Goal: Information Seeking & Learning: Learn about a topic

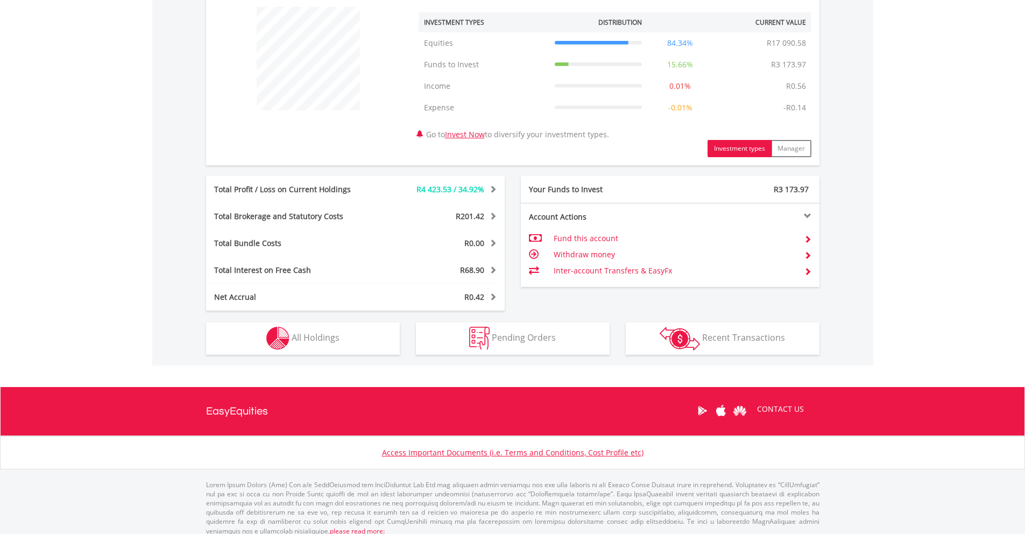
scroll to position [420, 0]
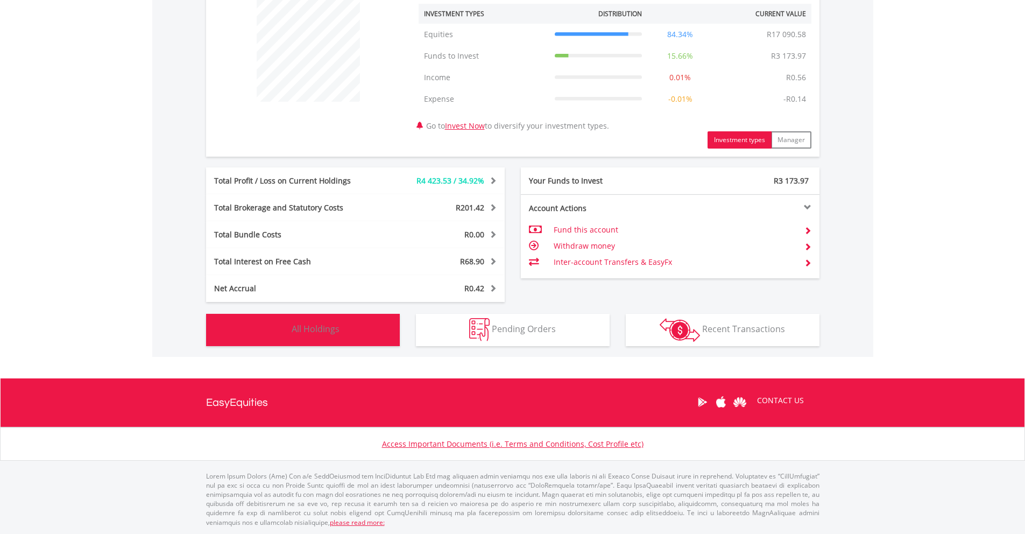
click at [360, 340] on button "Holdings All Holdings" at bounding box center [303, 330] width 194 height 32
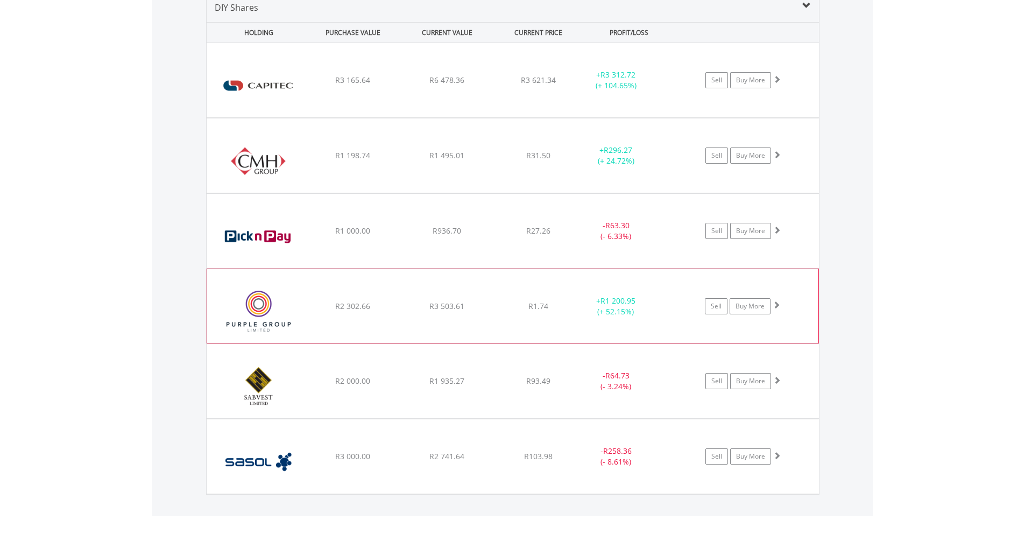
scroll to position [815, 0]
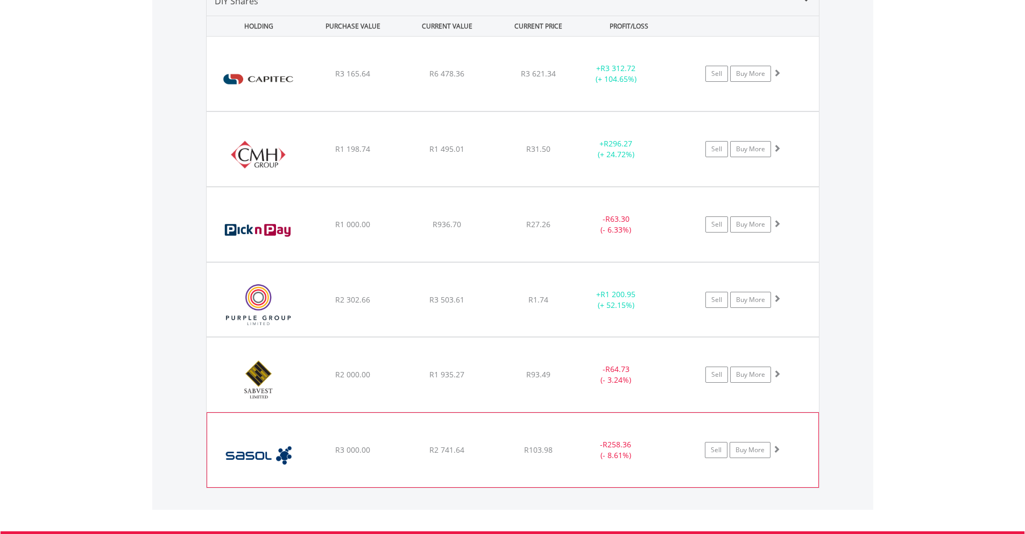
click at [505, 111] on div "﻿ Sasol Limited R3 000.00 R2 741.64 R103.98 - R258.36 (- 8.61%) Sell Buy More" at bounding box center [513, 74] width 612 height 74
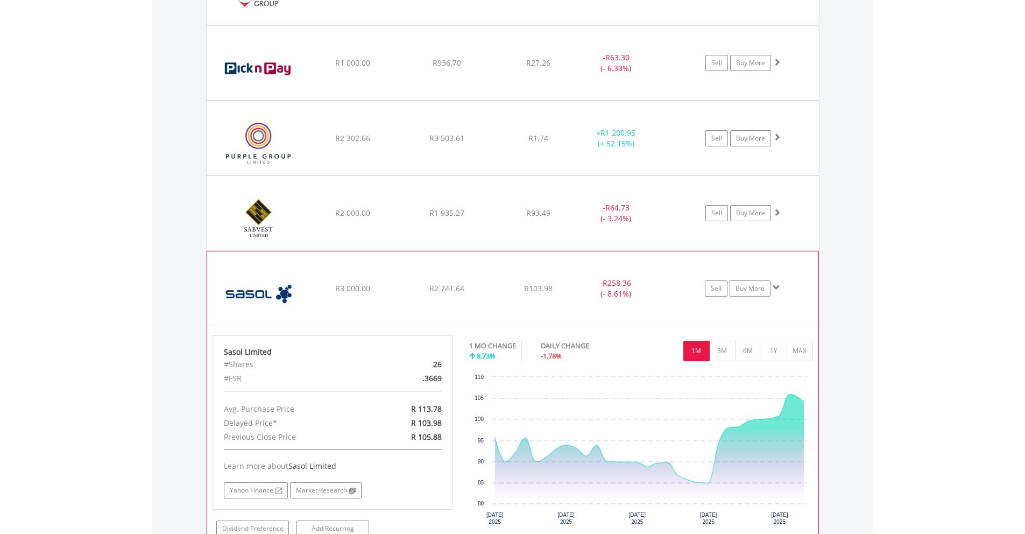
scroll to position [981, 0]
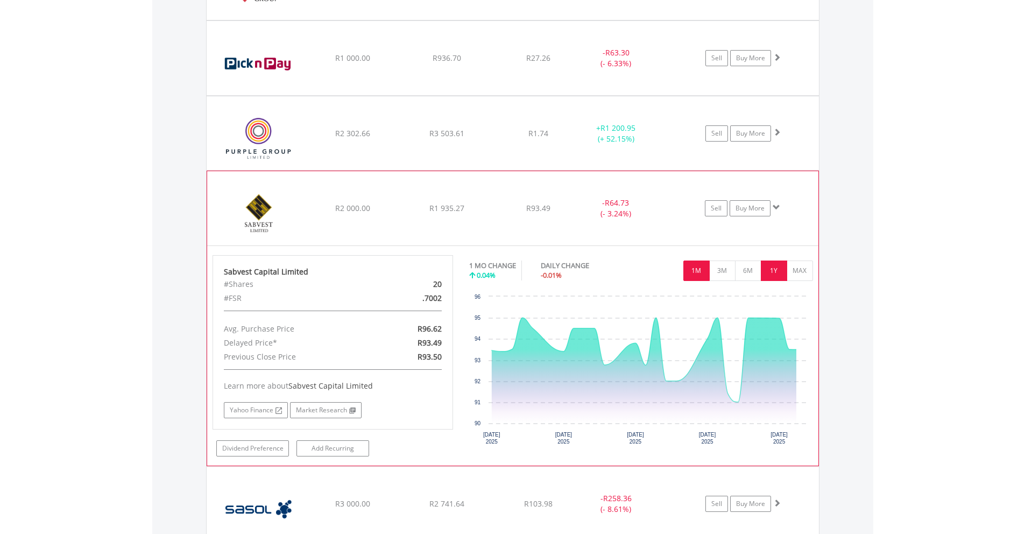
click at [776, 278] on button "1Y" at bounding box center [774, 270] width 26 height 20
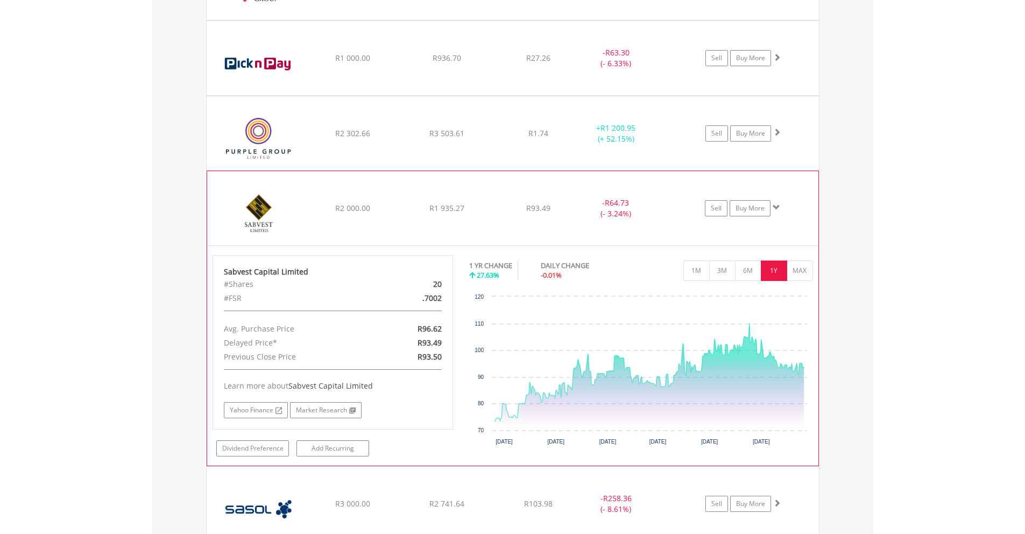
click at [585, 69] on div "- R64.73 (- 3.24%)" at bounding box center [616, 58] width 81 height 22
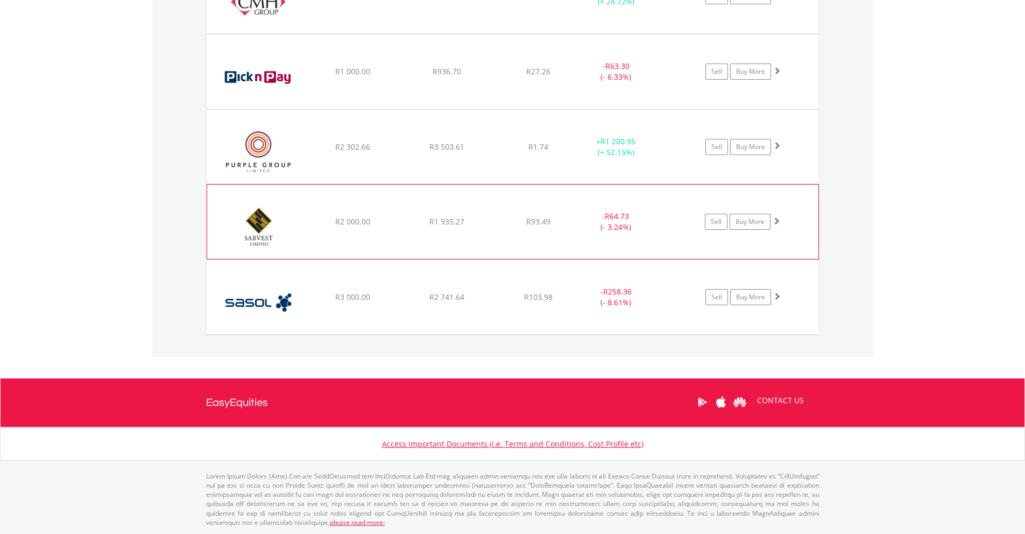
click at [585, 82] on div "- R64.73 (- 3.24%)" at bounding box center [616, 72] width 81 height 22
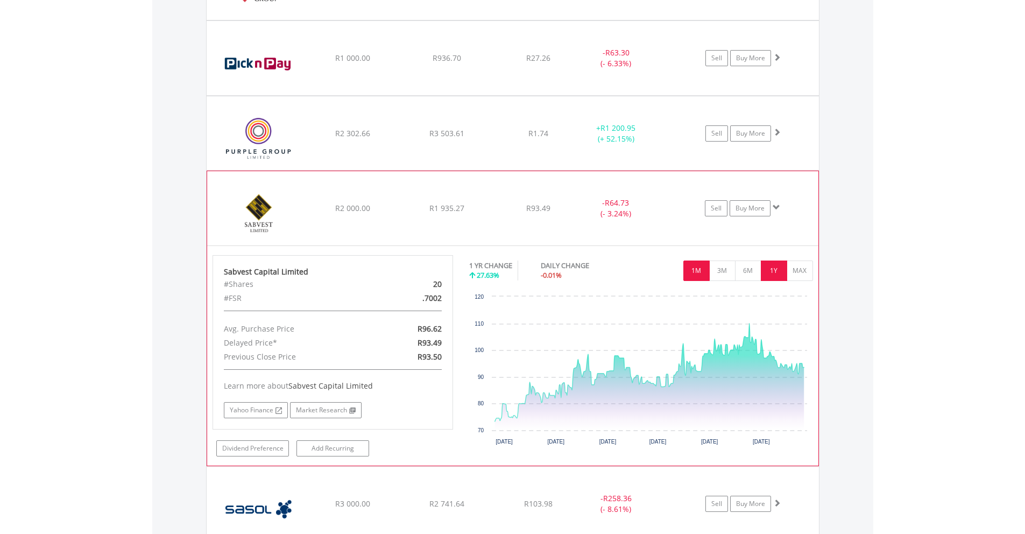
click at [698, 272] on button "1M" at bounding box center [696, 270] width 26 height 20
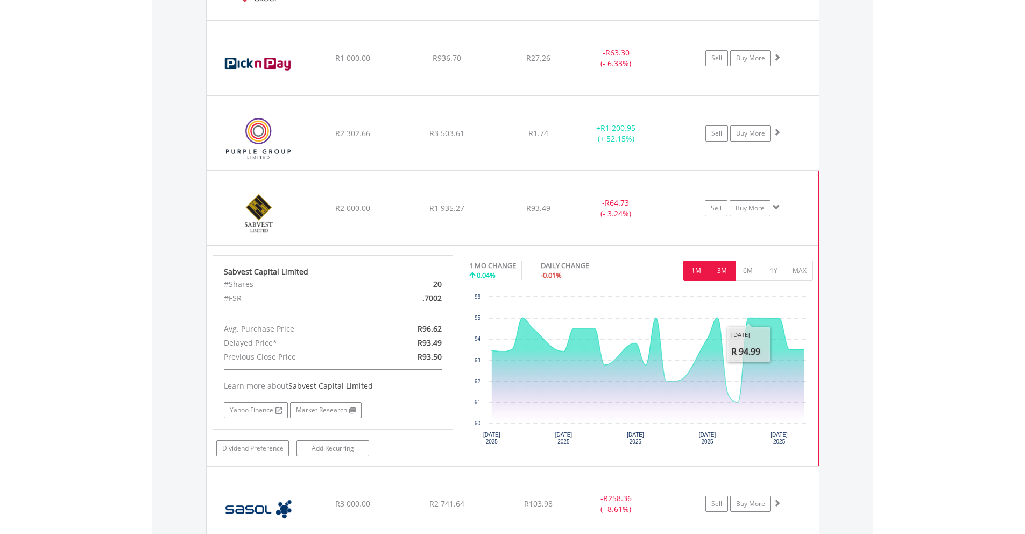
click at [723, 270] on button "3M" at bounding box center [722, 270] width 26 height 20
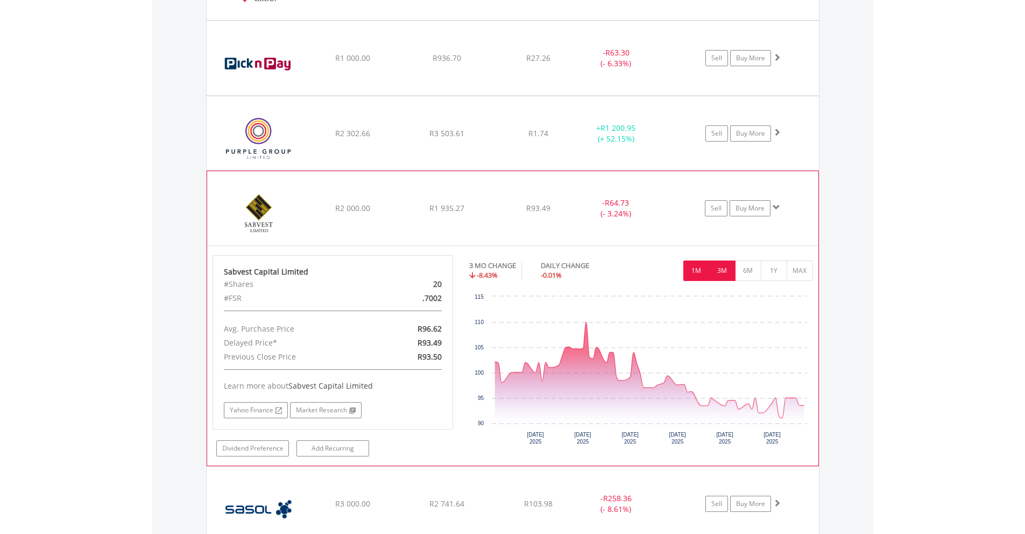
click at [696, 271] on button "1M" at bounding box center [696, 270] width 26 height 20
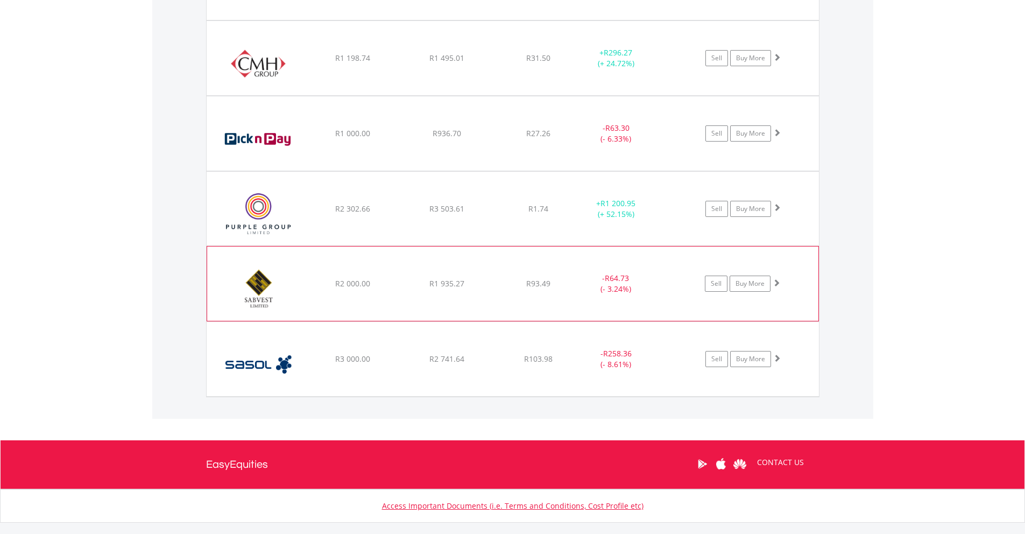
scroll to position [901, 0]
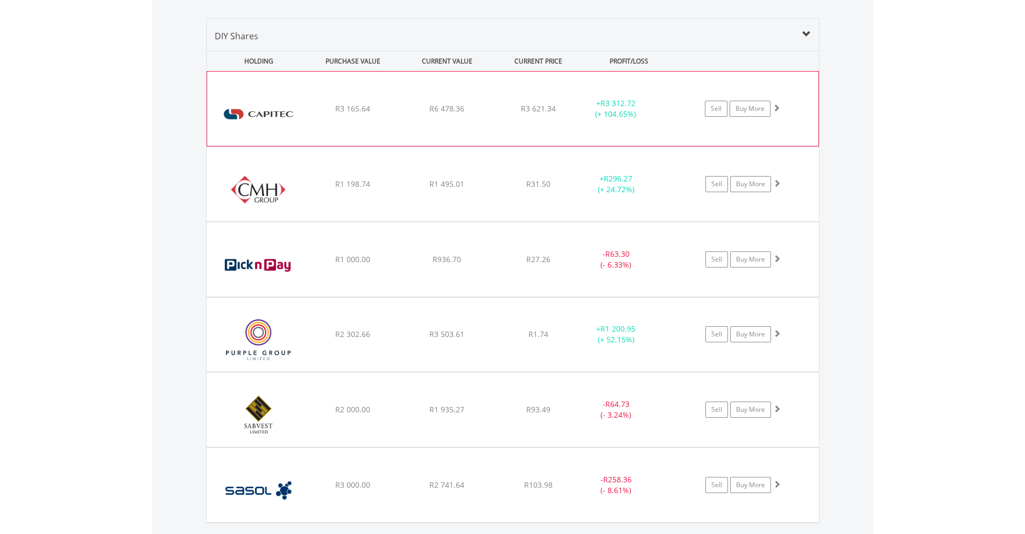
scroll to position [772, 0]
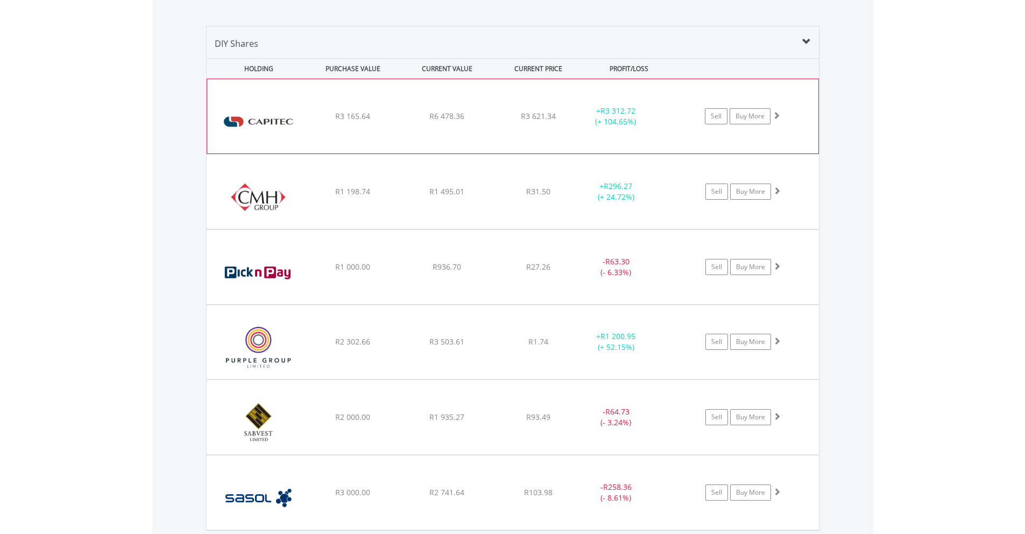
click at [565, 125] on div "﻿ Capitec Bank Holdings Limited R3 165.64 R6 478.36 R3 621.34 + R3 312.72 (+ 10…" at bounding box center [512, 116] width 611 height 74
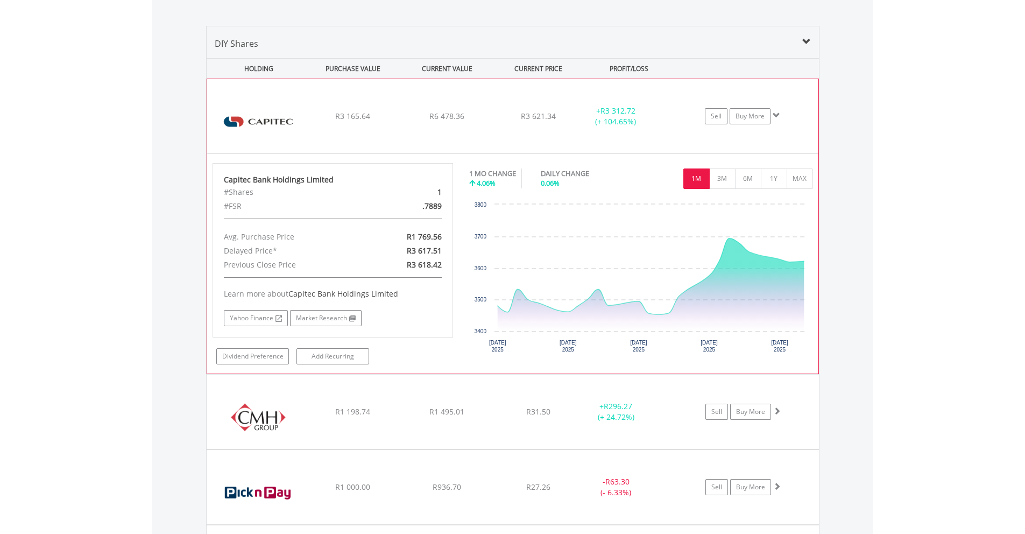
click at [565, 126] on div "﻿ Capitec Bank Holdings Limited R3 165.64 R6 478.36 R3 621.34 + R3 312.72 (+ 10…" at bounding box center [512, 116] width 611 height 74
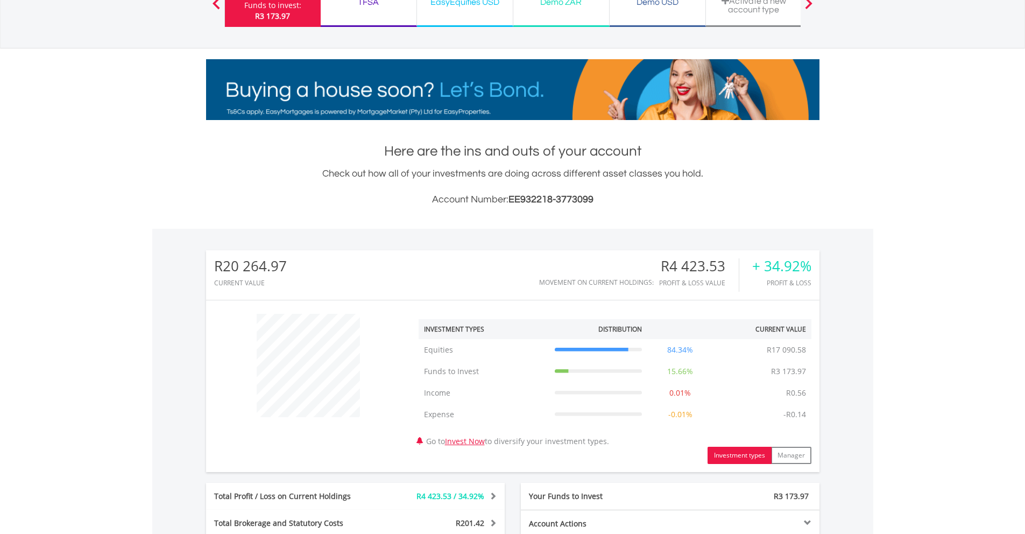
scroll to position [12, 0]
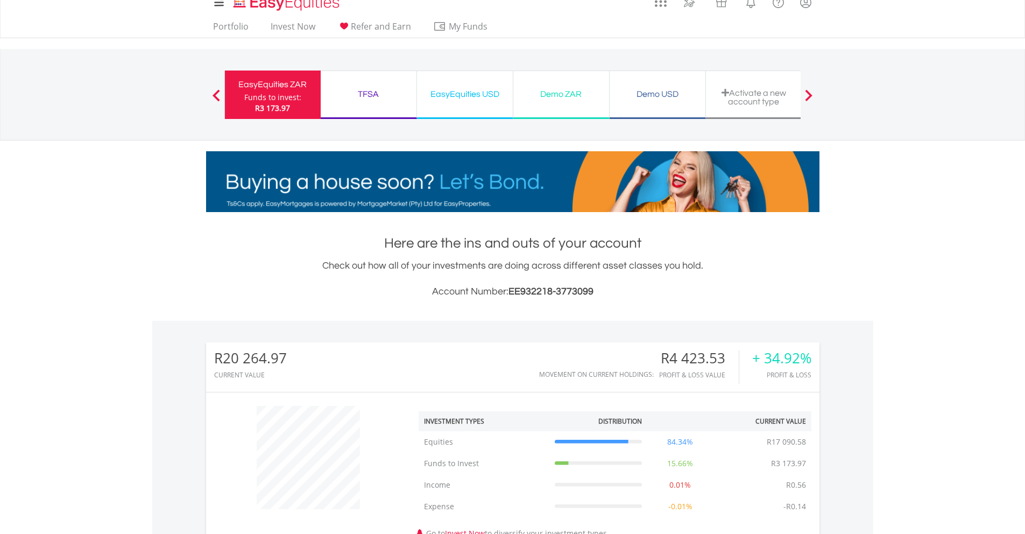
click at [372, 95] on div "TFSA" at bounding box center [368, 94] width 83 height 15
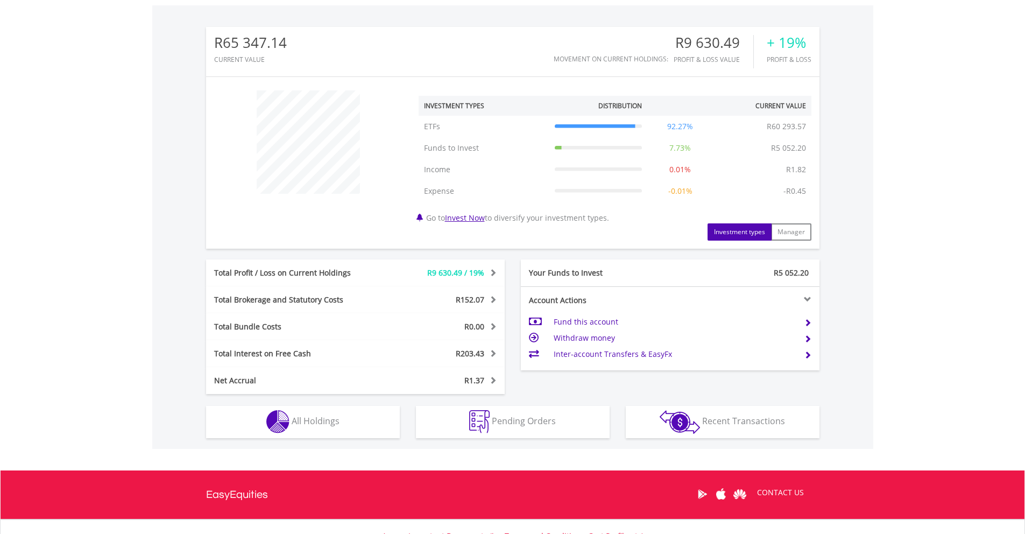
scroll to position [350, 0]
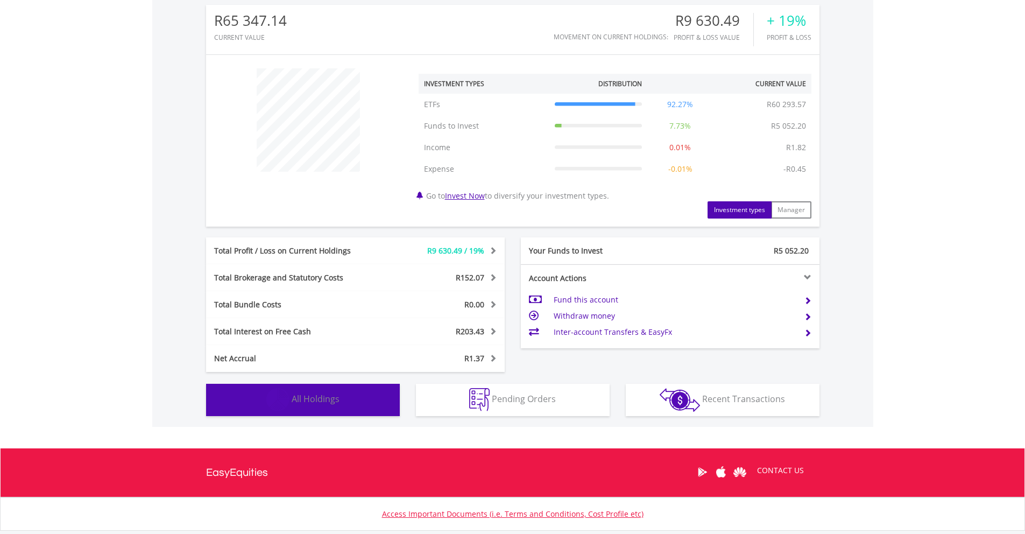
click at [275, 409] on img "button" at bounding box center [277, 399] width 23 height 23
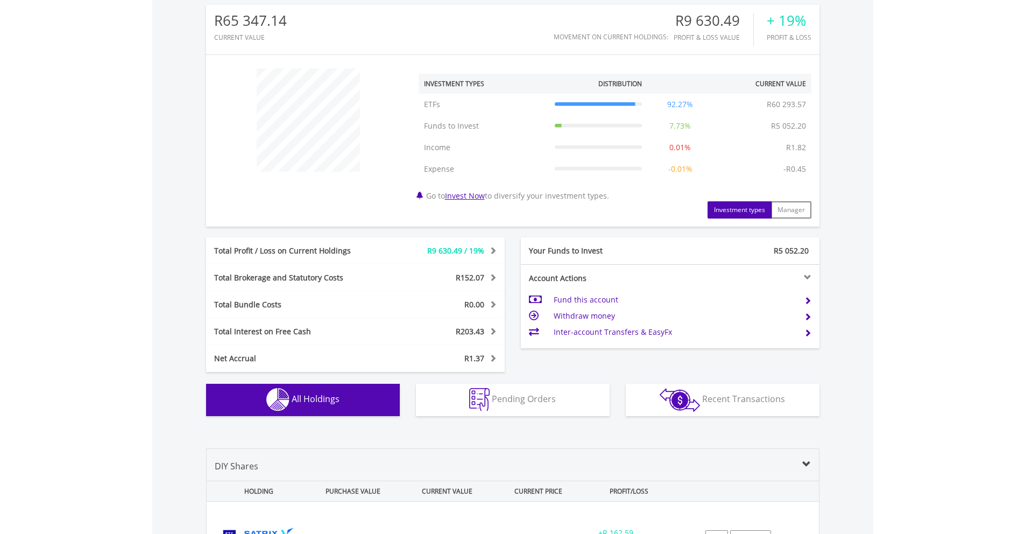
scroll to position [798, 0]
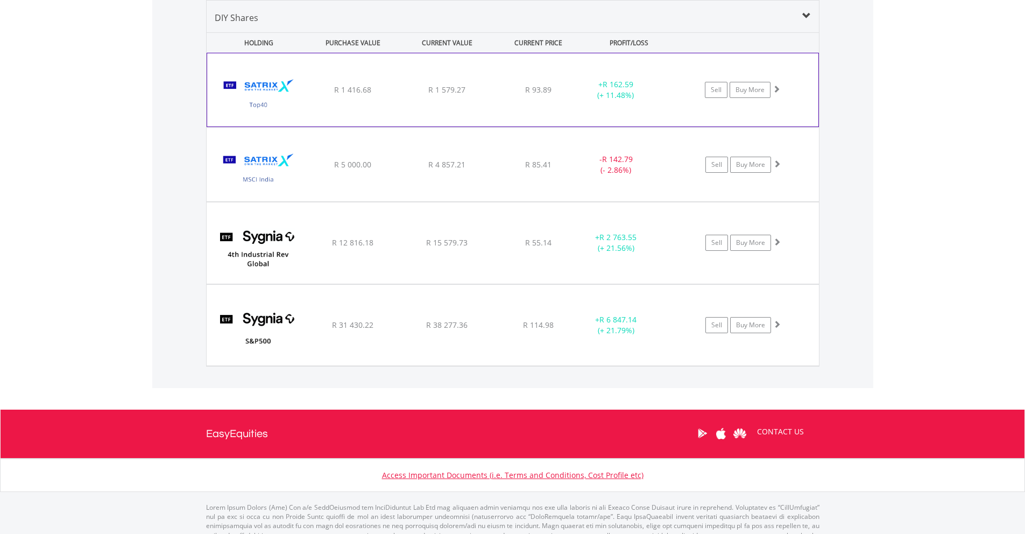
click at [483, 112] on div "﻿ Satrix 40 ETF R 1 416.68 R 1 579.27 R 93.89 + R 162.59 (+ 11.48%) Sell Buy Mo…" at bounding box center [512, 89] width 611 height 73
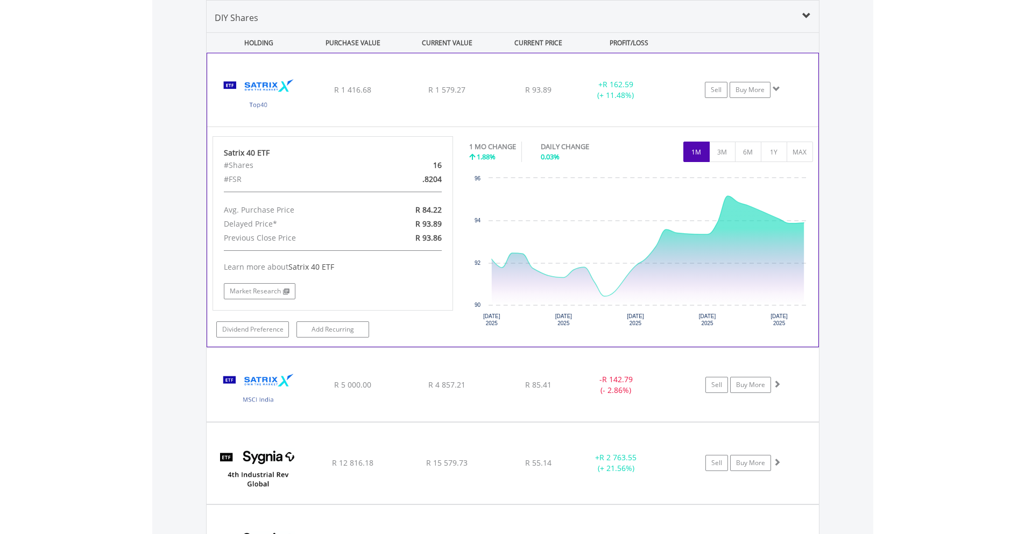
click at [483, 112] on div "﻿ Satrix 40 ETF R 1 416.68 R 1 579.27 R 93.89 + R 162.59 (+ 11.48%) Sell Buy Mo…" at bounding box center [512, 89] width 611 height 73
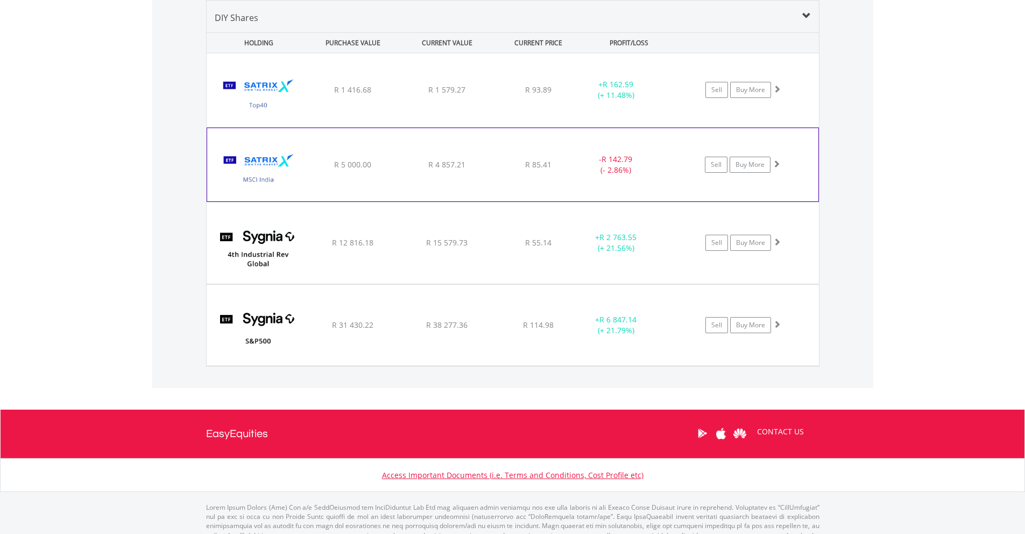
click at [484, 127] on div "﻿ Satrix MSCI India ETF R 5 000.00 R 4 857.21 R 85.41 - R 142.79 (- 2.86%) Sell…" at bounding box center [513, 90] width 612 height 74
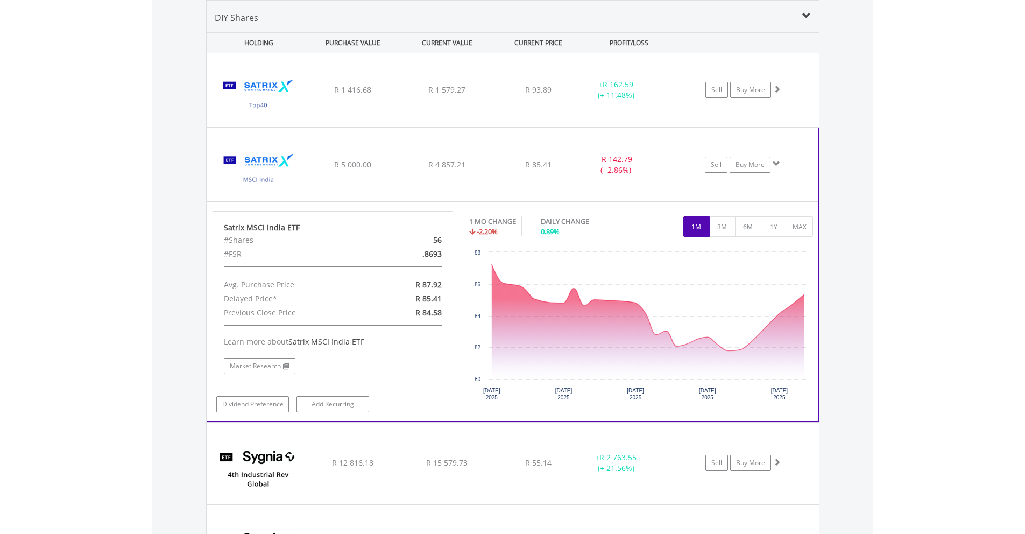
click at [496, 127] on div "﻿ Satrix MSCI India ETF R 5 000.00 R 4 857.21 R 85.41 - R 142.79 (- 2.86%) Sell…" at bounding box center [513, 90] width 612 height 74
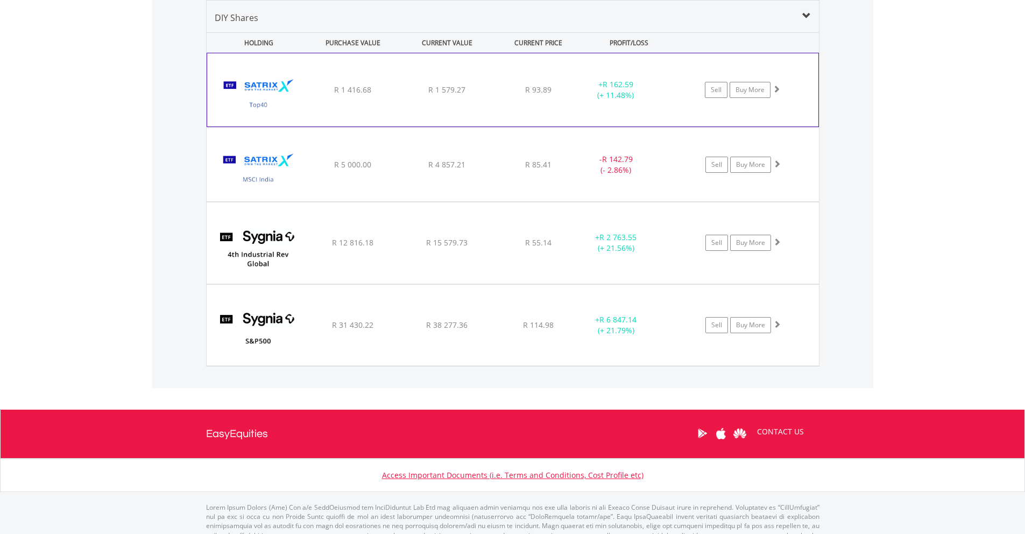
click at [496, 83] on div "﻿ Satrix 40 ETF R 1 416.68 R 1 579.27 R 93.89 + R 162.59 (+ 11.48%) Sell Buy Mo…" at bounding box center [512, 89] width 611 height 73
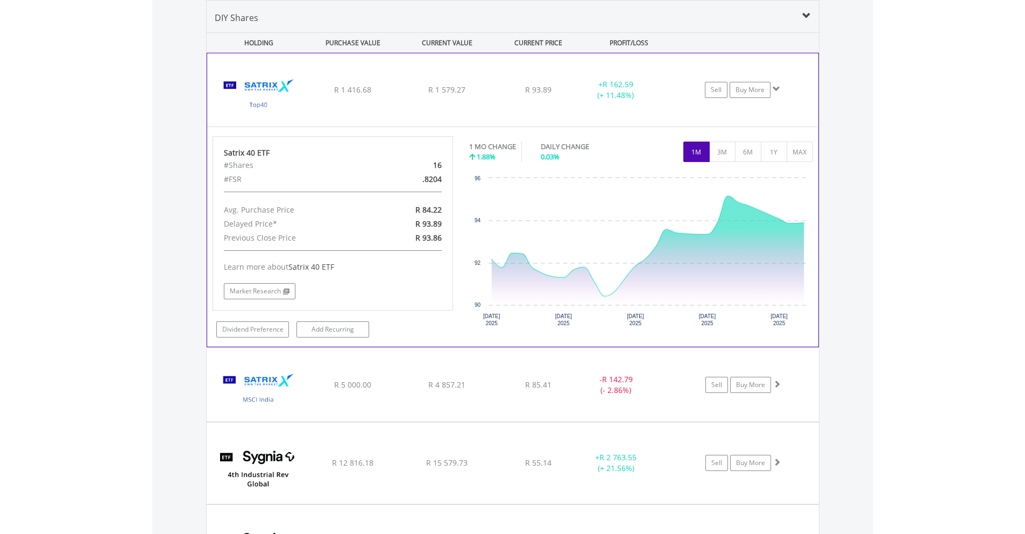
click at [496, 83] on div "﻿ Satrix 40 ETF R 1 416.68 R 1 579.27 R 93.89 + R 162.59 (+ 11.48%) Sell Buy Mo…" at bounding box center [512, 89] width 611 height 73
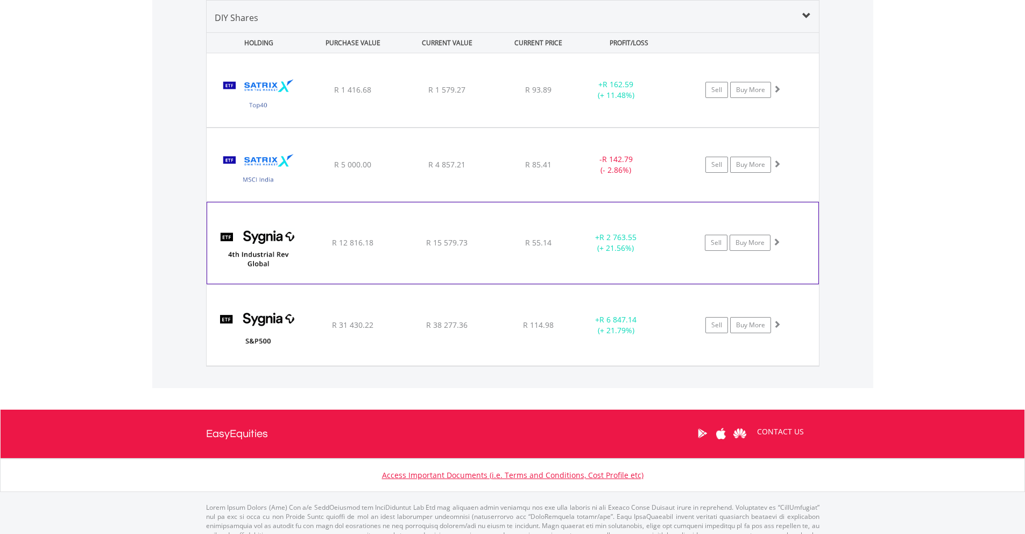
click at [521, 127] on div "﻿ Sygnia Itrix 4th Industrial Rev Global EquityAMETF R 12 816.18 R 15 579.73 R …" at bounding box center [513, 90] width 612 height 74
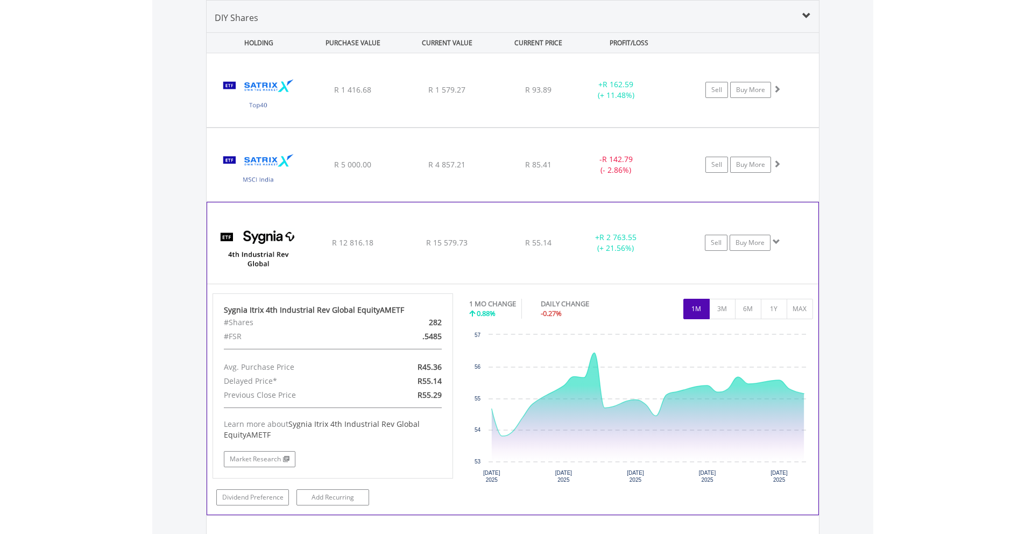
click at [511, 95] on div "R 55.14" at bounding box center [539, 89] width 86 height 11
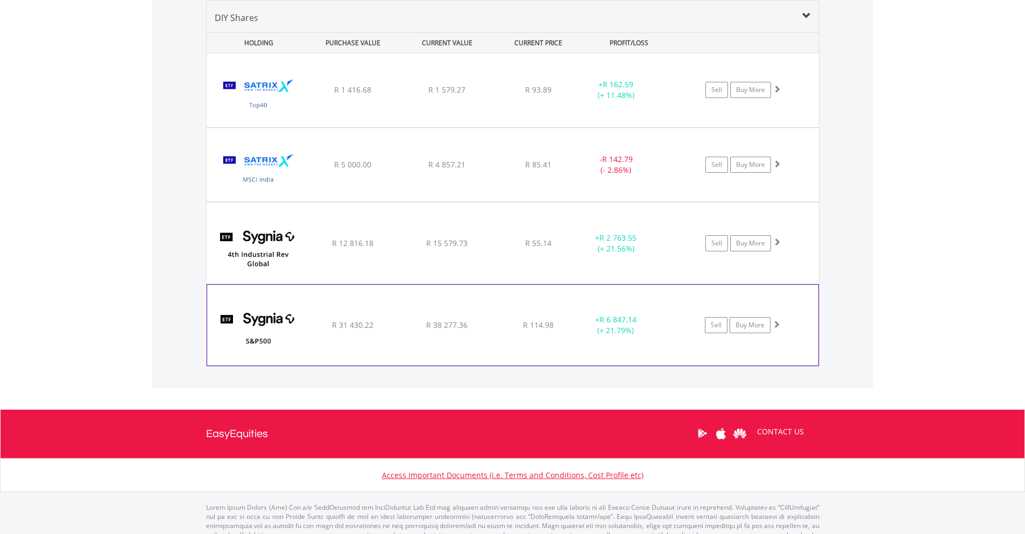
click at [522, 127] on div "﻿ Sygnia Itrix S&P 500 ETF R 31 430.22 R 38 277.36 R 114.98 + R 6 847.14 (+ 21.…" at bounding box center [513, 90] width 612 height 74
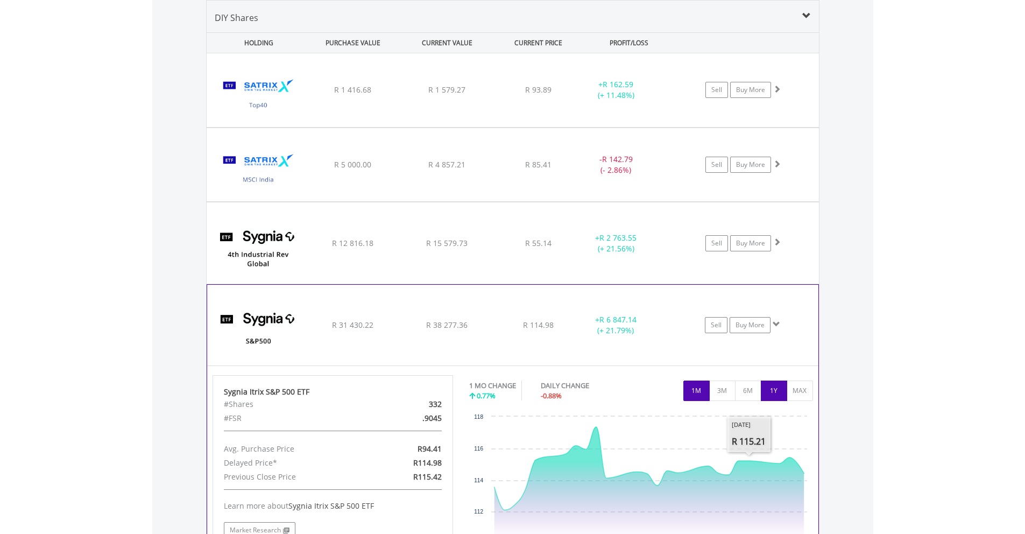
click at [764, 393] on button "1Y" at bounding box center [774, 390] width 26 height 20
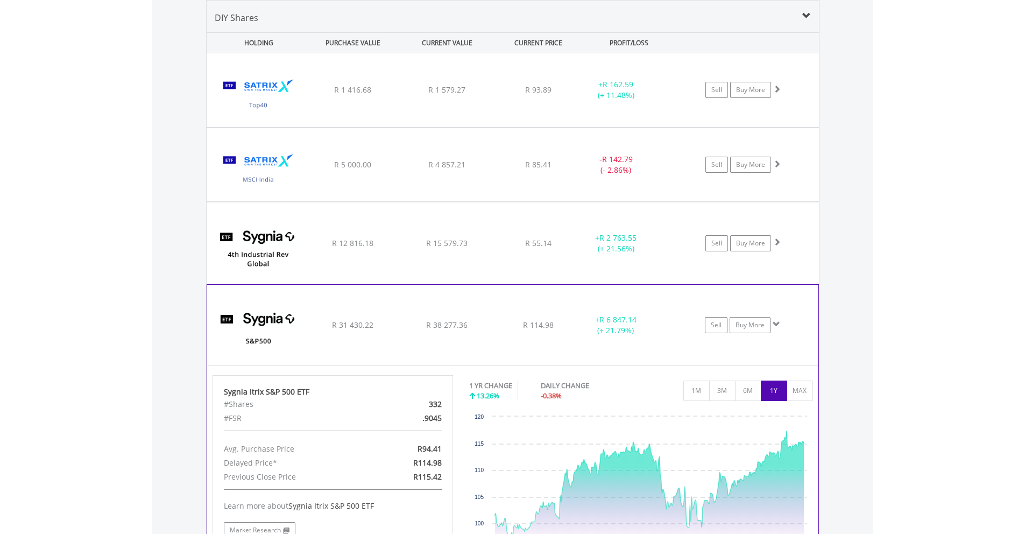
click at [648, 127] on div "﻿ Sygnia Itrix S&P 500 ETF R 31 430.22 R 38 277.36 R 114.98 + R 6 847.14 (+ 21.…" at bounding box center [513, 90] width 612 height 74
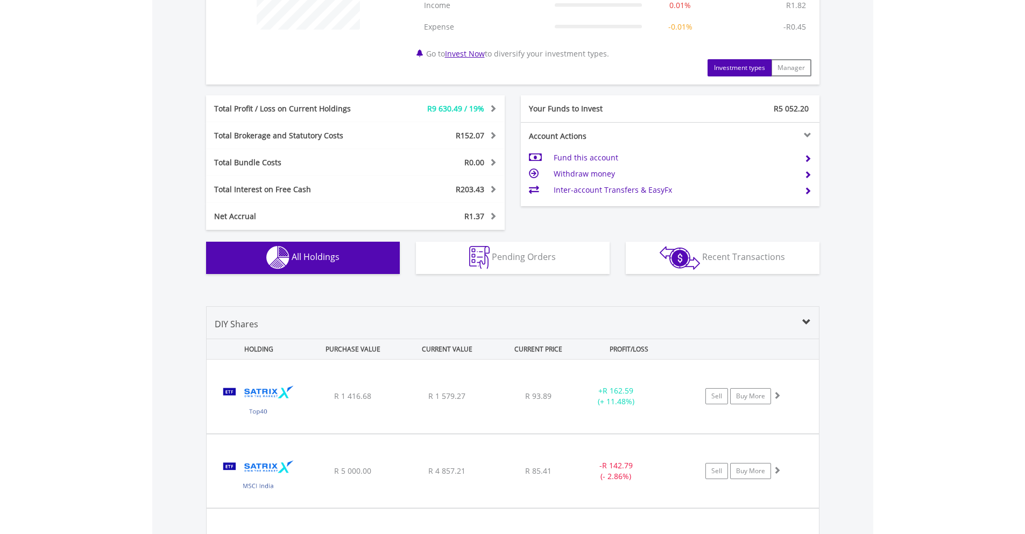
scroll to position [0, 0]
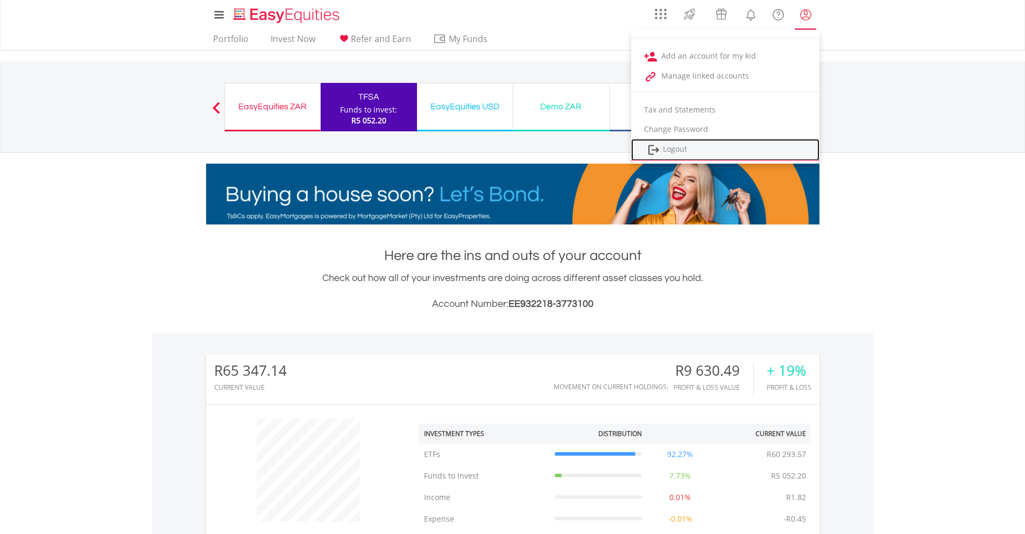
click at [705, 146] on link "Logout" at bounding box center [725, 150] width 188 height 22
